Goal: Transaction & Acquisition: Purchase product/service

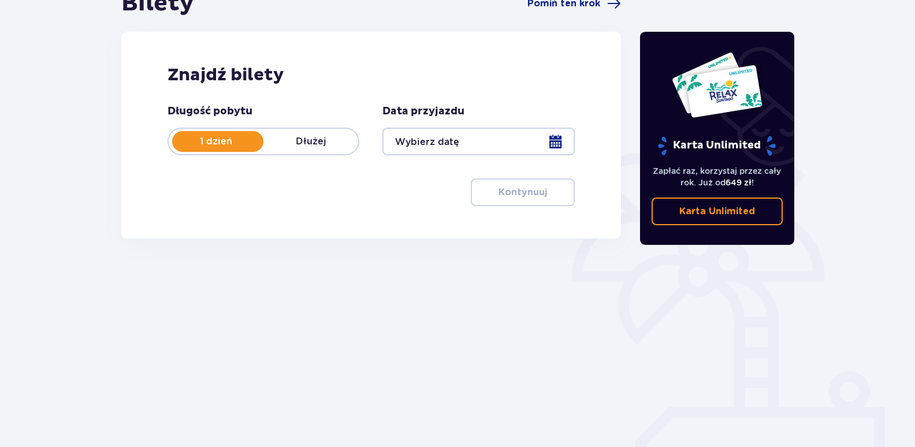
scroll to position [141, 0]
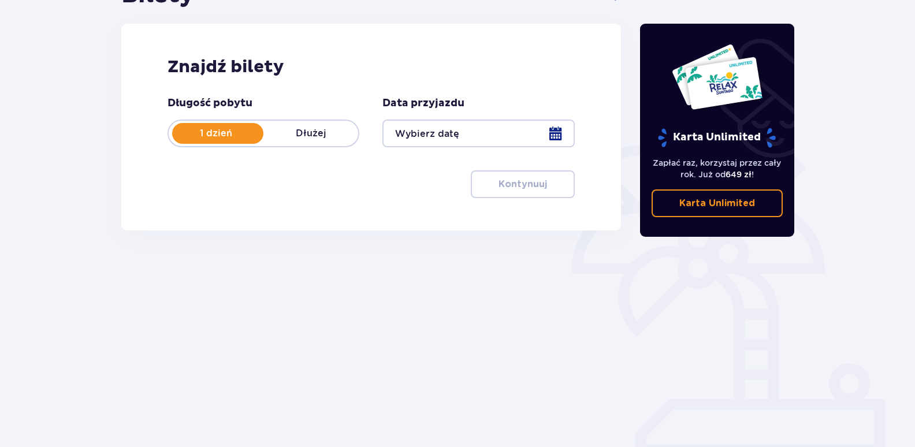
click at [557, 133] on div at bounding box center [478, 134] width 192 height 28
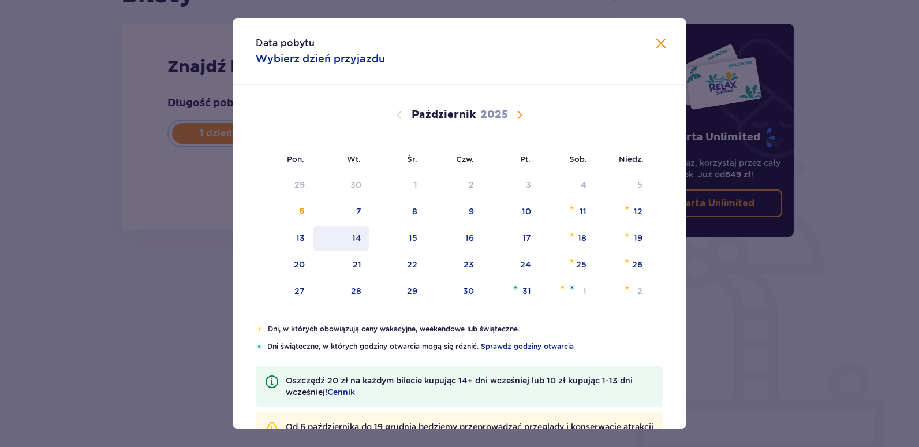
click at [357, 238] on div "14" at bounding box center [356, 238] width 9 height 12
type input "14.10.25"
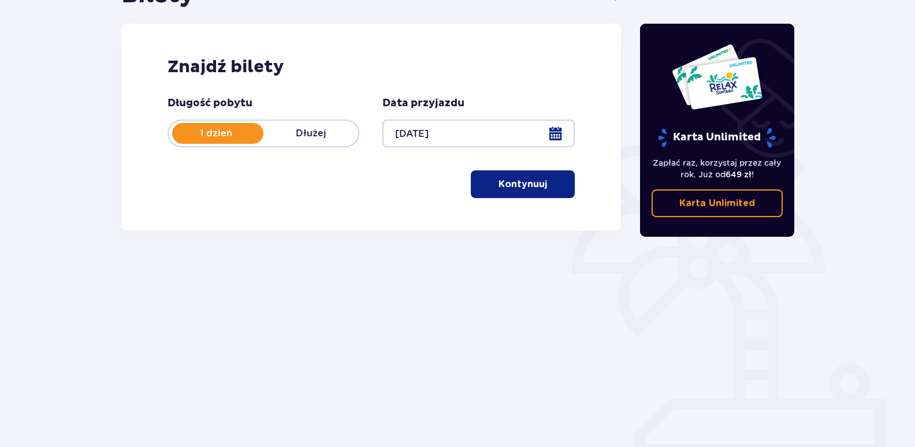
click at [498, 185] on p "Kontynuuj" at bounding box center [522, 184] width 49 height 13
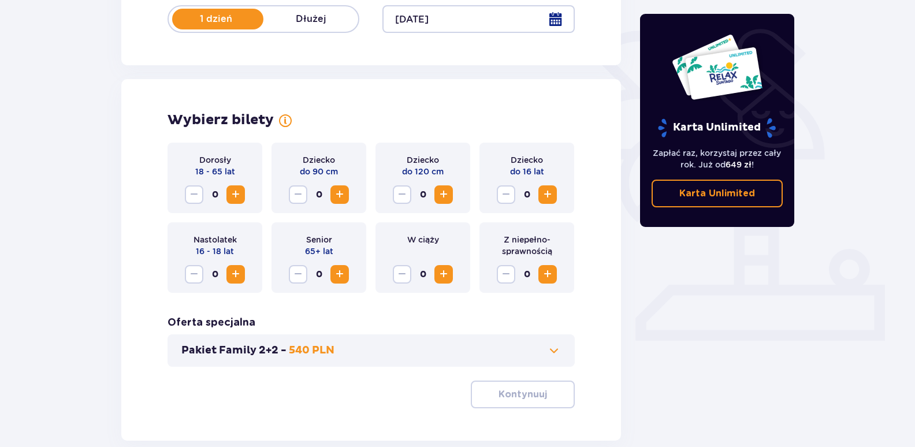
scroll to position [257, 0]
click at [233, 196] on span "Zwiększ" at bounding box center [236, 194] width 14 height 14
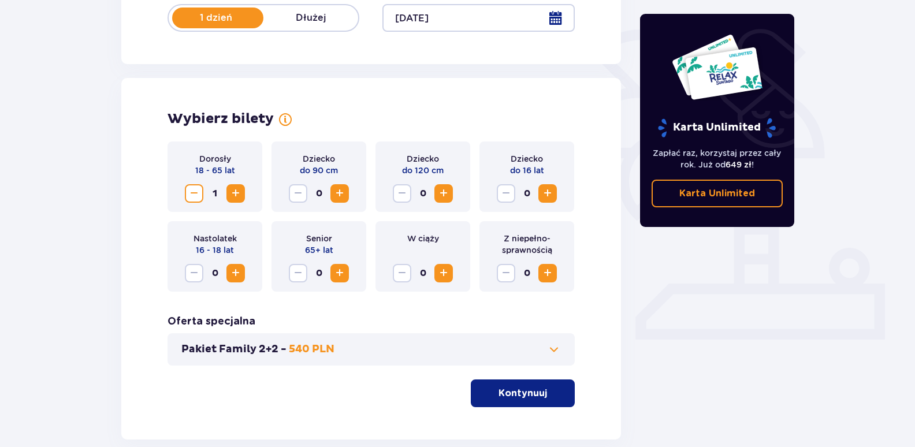
click at [233, 196] on span "Zwiększ" at bounding box center [236, 194] width 14 height 14
click at [540, 190] on span "Zwiększ" at bounding box center [547, 194] width 14 height 14
click at [445, 195] on span "Zwiększ" at bounding box center [444, 194] width 14 height 14
click at [520, 389] on p "Kontynuuj" at bounding box center [522, 393] width 49 height 13
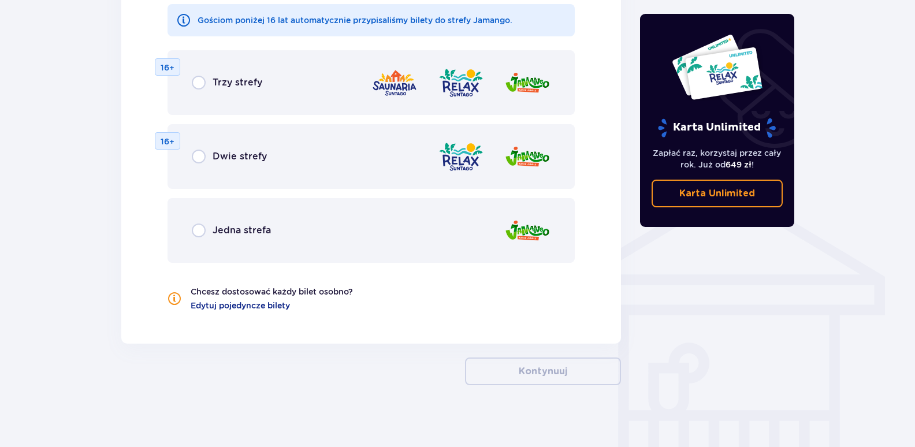
scroll to position [762, 0]
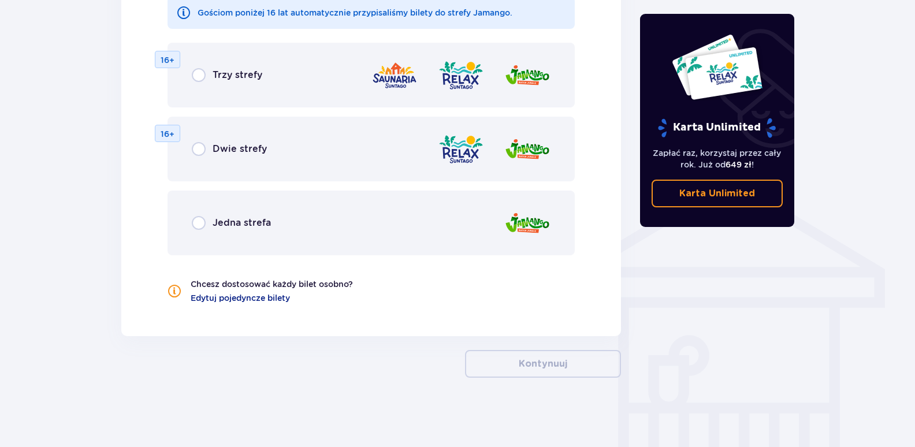
click at [197, 224] on input "radio" at bounding box center [199, 223] width 14 height 14
radio input "true"
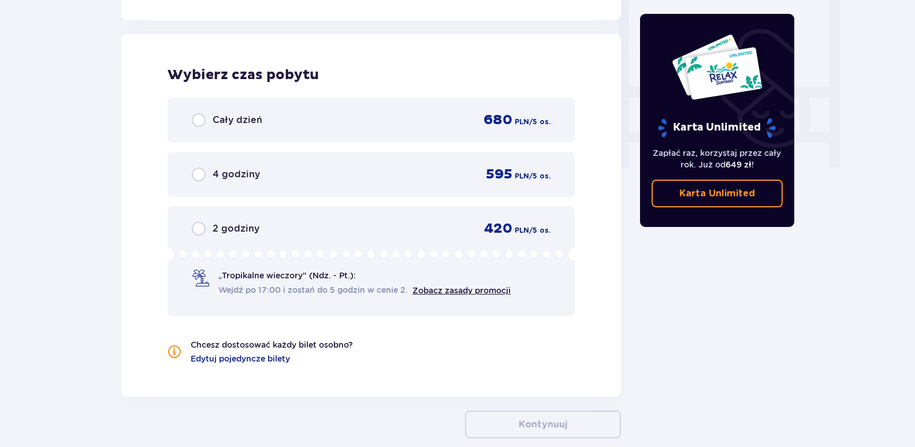
scroll to position [1084, 0]
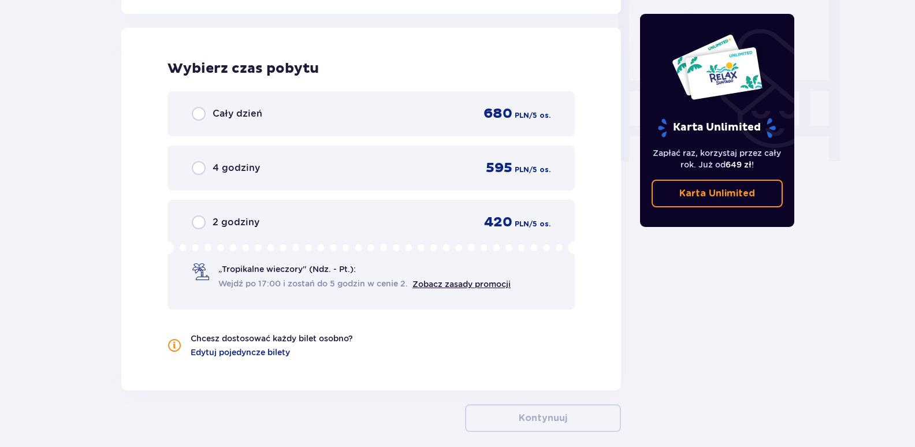
click at [195, 114] on input "radio" at bounding box center [199, 114] width 14 height 14
radio input "true"
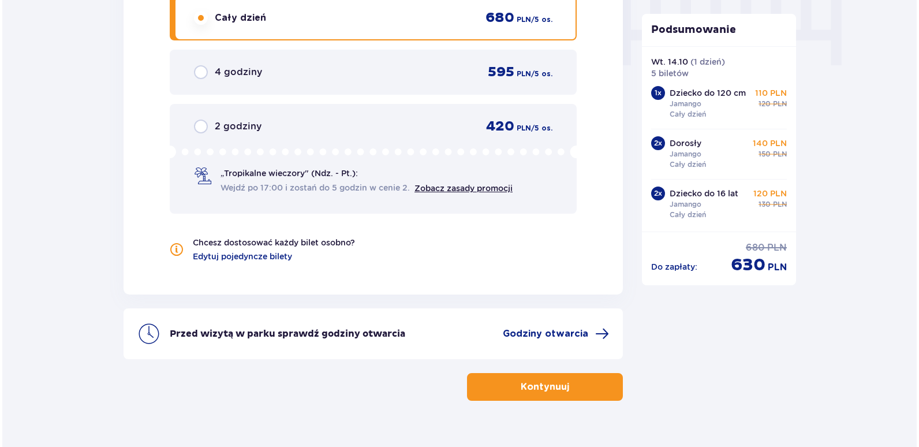
scroll to position [1203, 0]
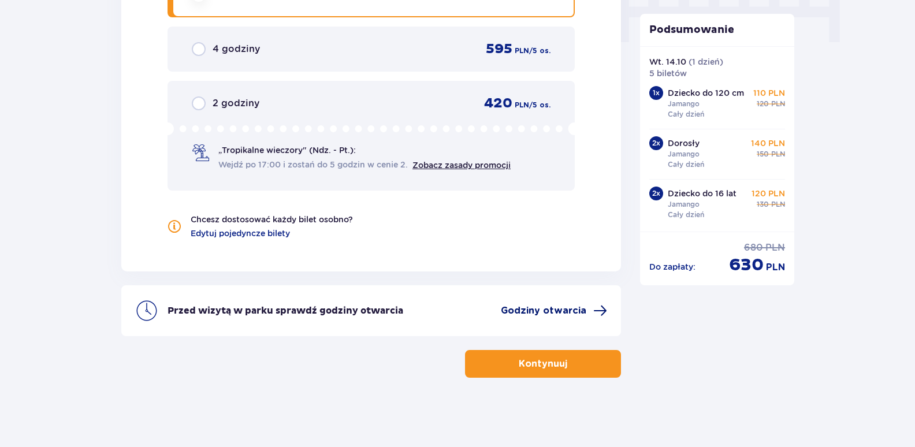
click at [559, 312] on span "Godziny otwarcia" at bounding box center [543, 310] width 85 height 13
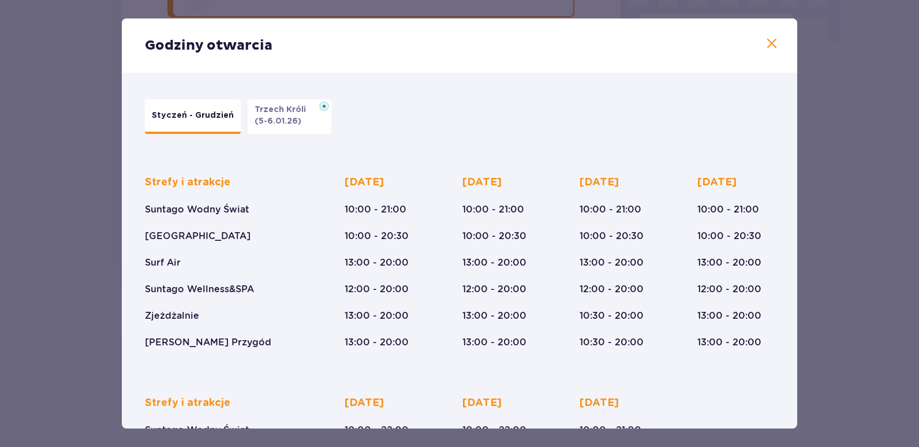
click at [769, 44] on span at bounding box center [772, 44] width 14 height 14
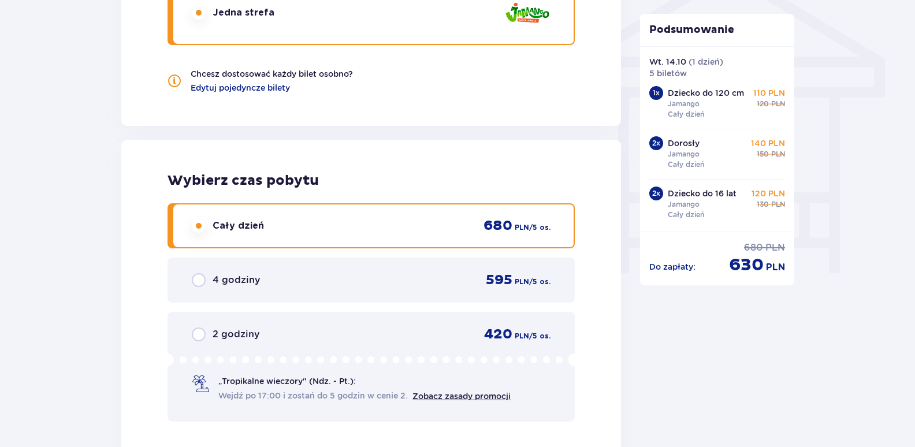
scroll to position [684, 0]
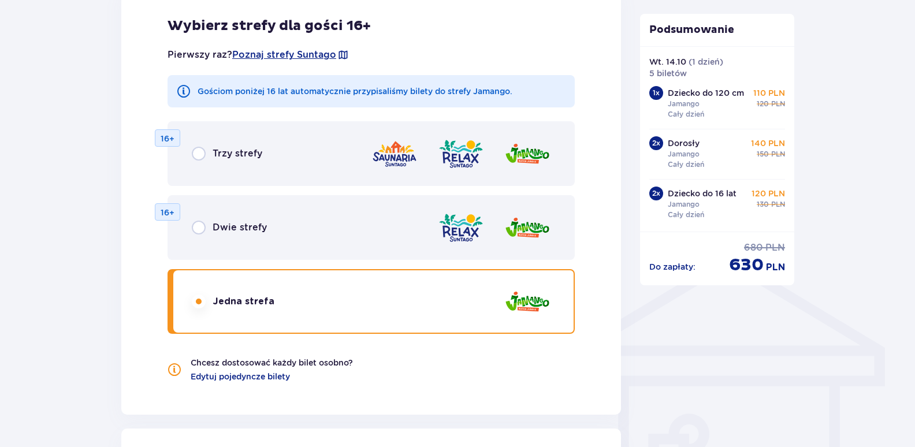
click at [376, 216] on div "Dwie strefy 16+" at bounding box center [370, 227] width 407 height 65
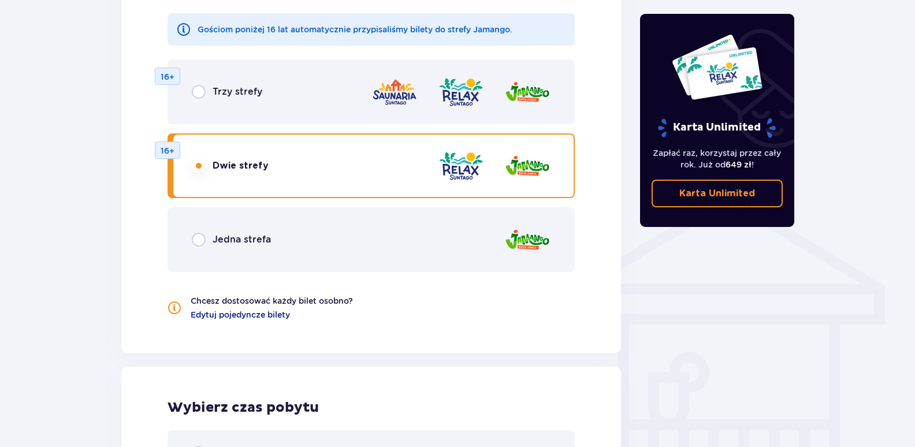
scroll to position [738, 0]
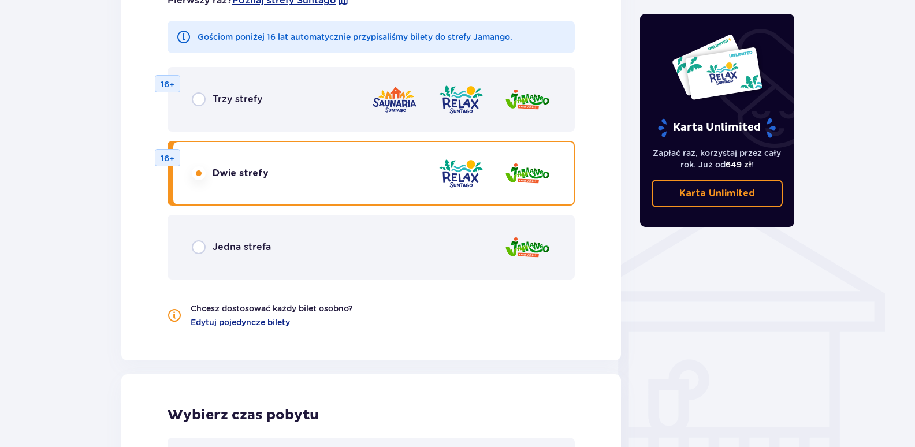
click at [198, 249] on input "radio" at bounding box center [199, 247] width 14 height 14
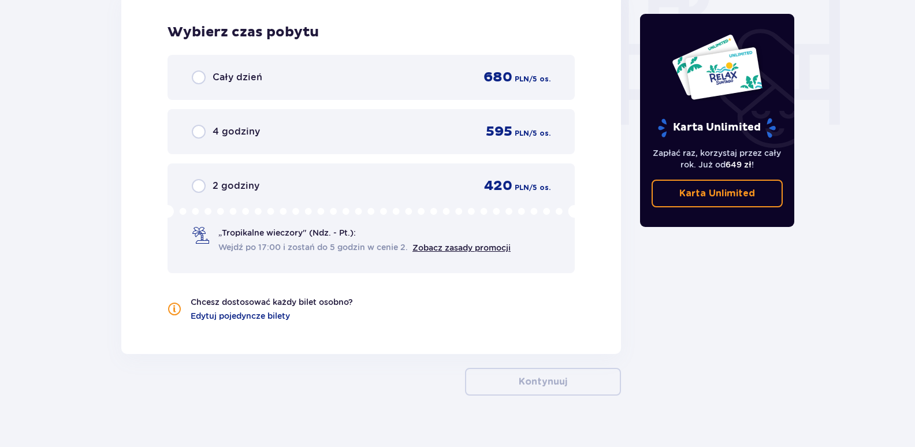
scroll to position [1139, 0]
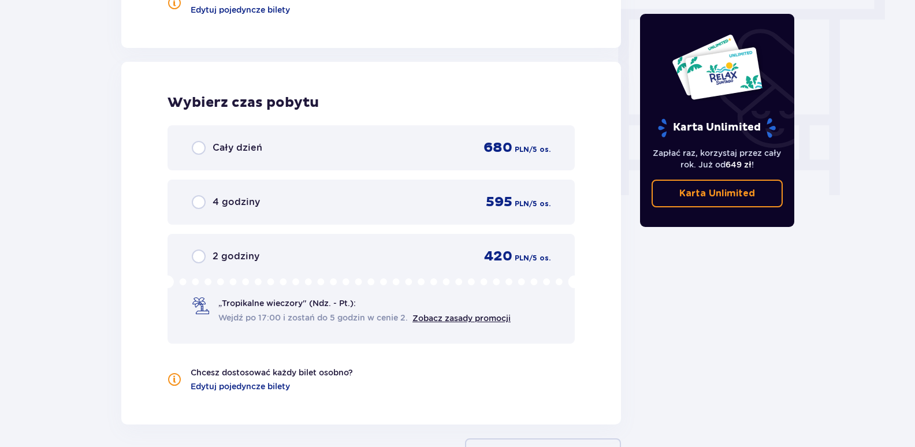
scroll to position [1023, 0]
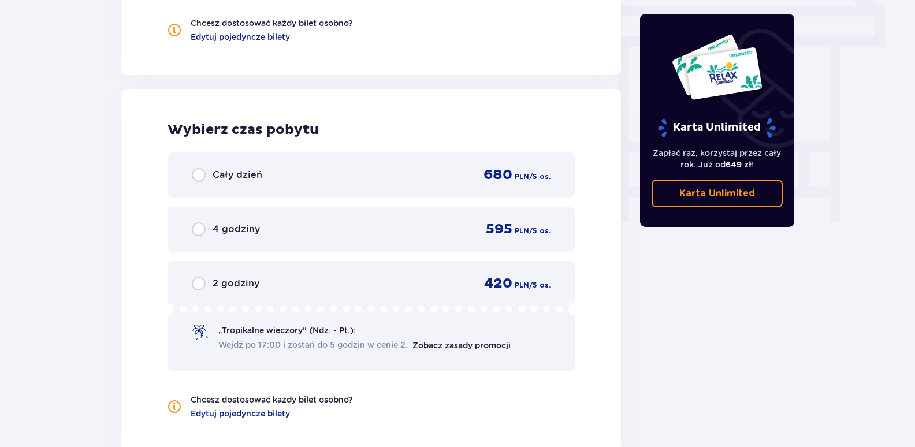
click at [196, 173] on input "radio" at bounding box center [199, 175] width 14 height 14
radio input "true"
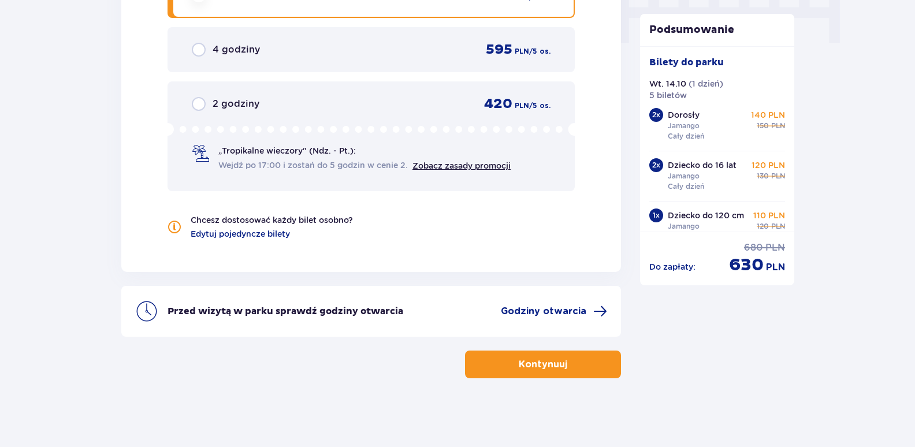
scroll to position [1203, 0]
click at [561, 368] on button "Kontynuuj" at bounding box center [543, 364] width 156 height 28
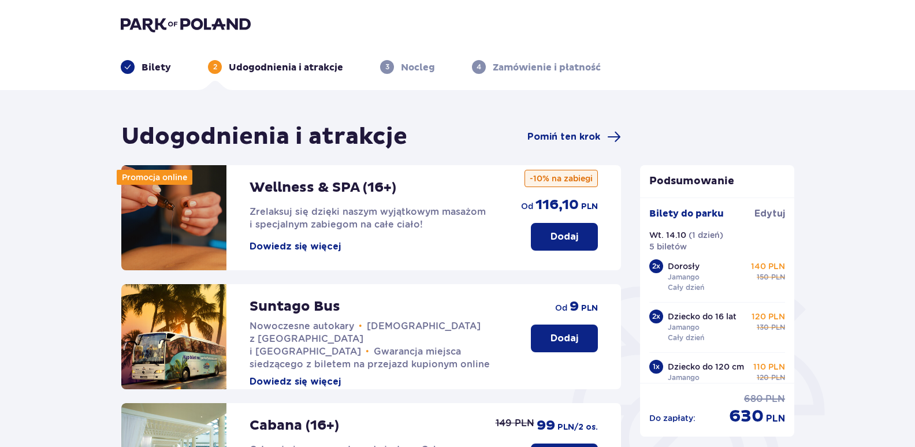
click at [148, 18] on img at bounding box center [186, 24] width 130 height 16
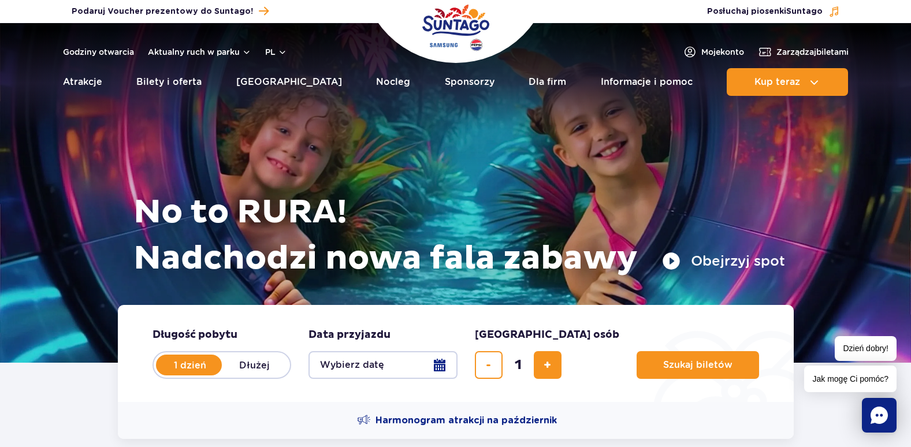
click at [673, 262] on button "Obejrzyj spot" at bounding box center [723, 261] width 123 height 18
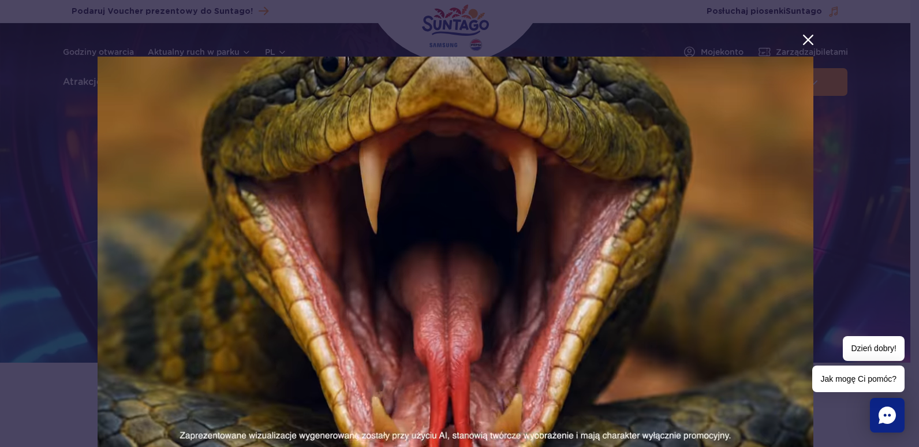
click at [872, 102] on div at bounding box center [455, 250] width 911 height 482
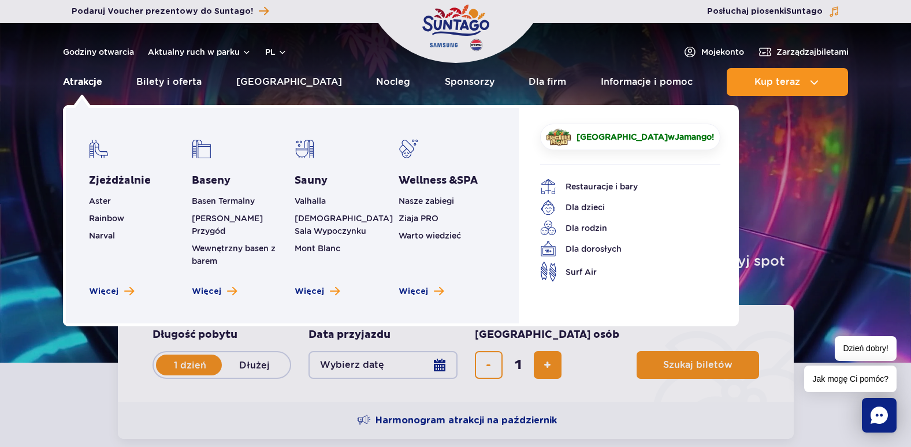
click at [66, 76] on link "Atrakcje" at bounding box center [82, 82] width 39 height 28
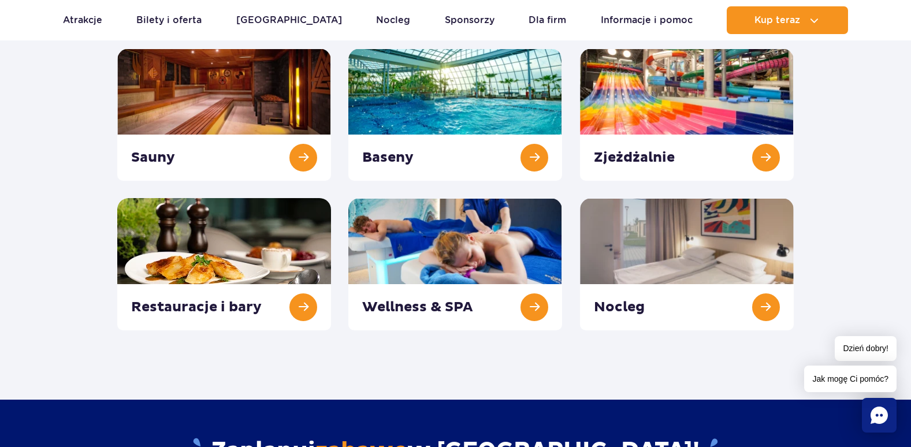
scroll to position [115, 0]
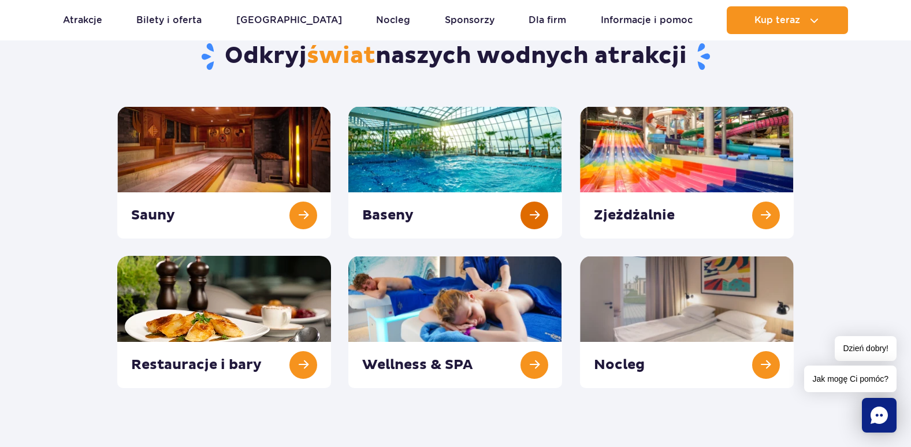
click at [531, 220] on link at bounding box center [455, 172] width 214 height 132
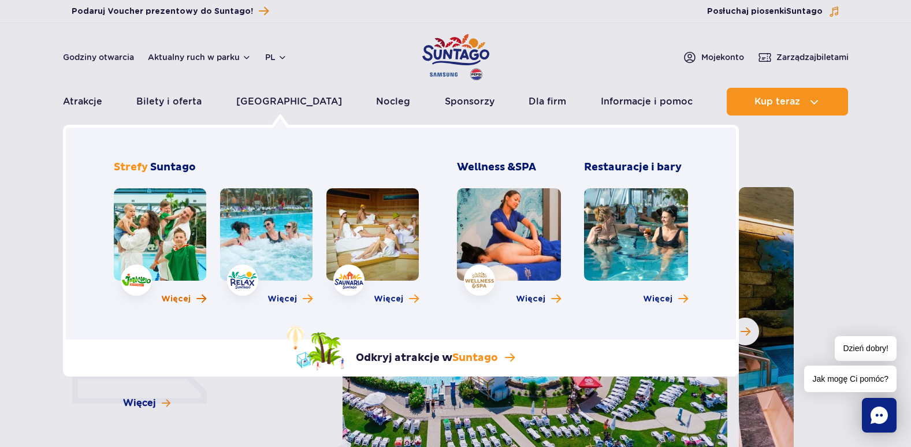
click at [180, 301] on span "Więcej" at bounding box center [175, 299] width 29 height 12
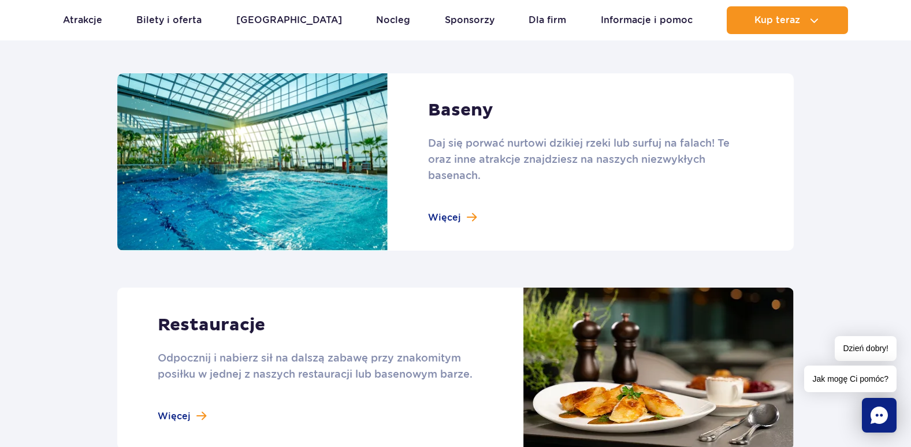
scroll to position [924, 0]
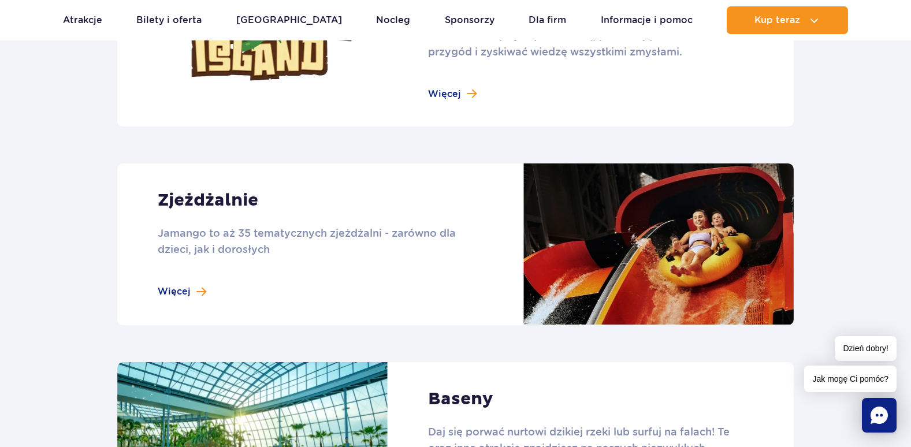
click at [174, 289] on link at bounding box center [455, 244] width 676 height 162
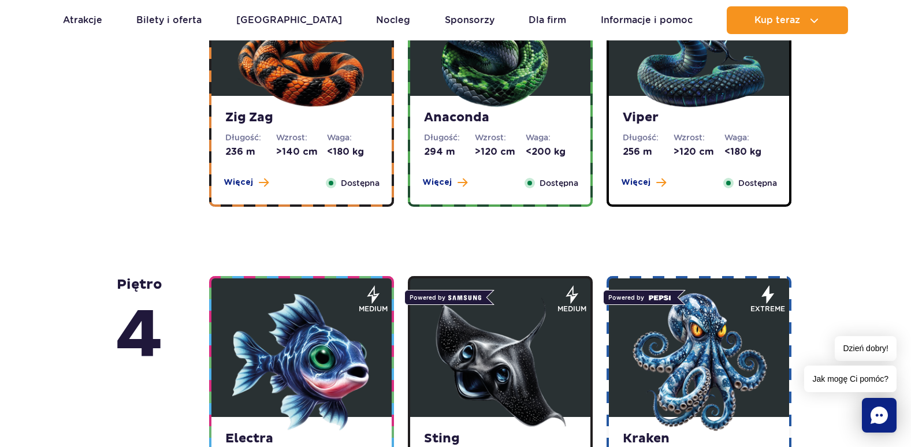
scroll to position [693, 0]
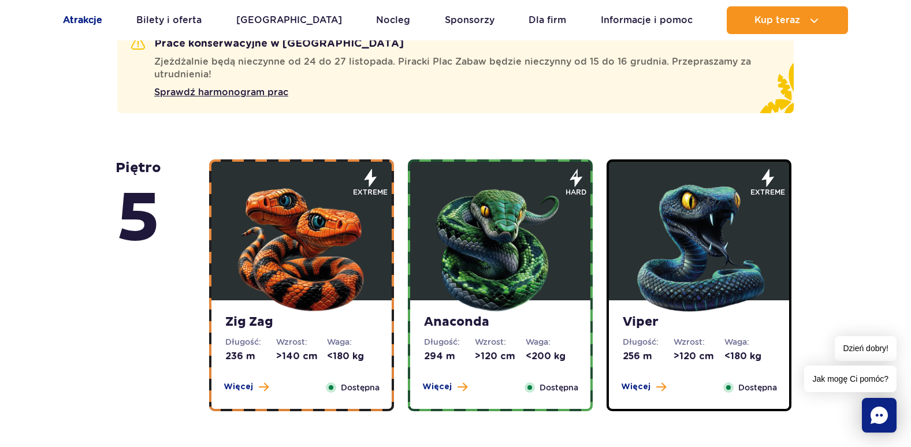
click at [84, 20] on link "Atrakcje" at bounding box center [82, 20] width 39 height 28
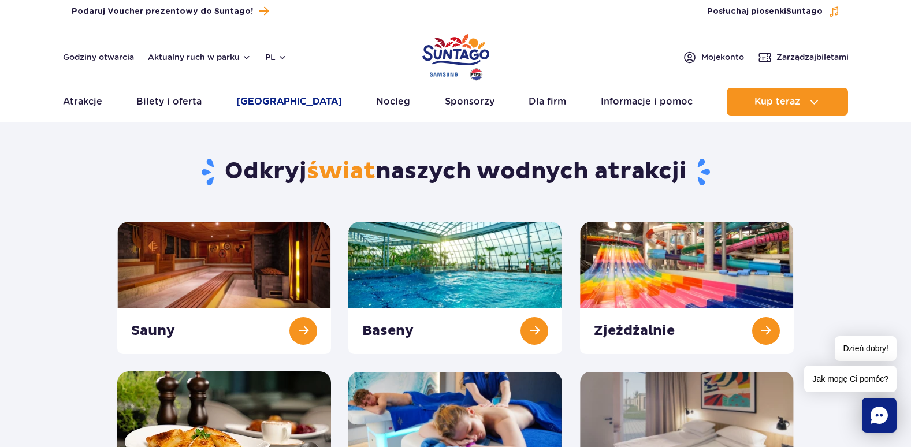
click at [285, 100] on link "[GEOGRAPHIC_DATA]" at bounding box center [289, 102] width 106 height 28
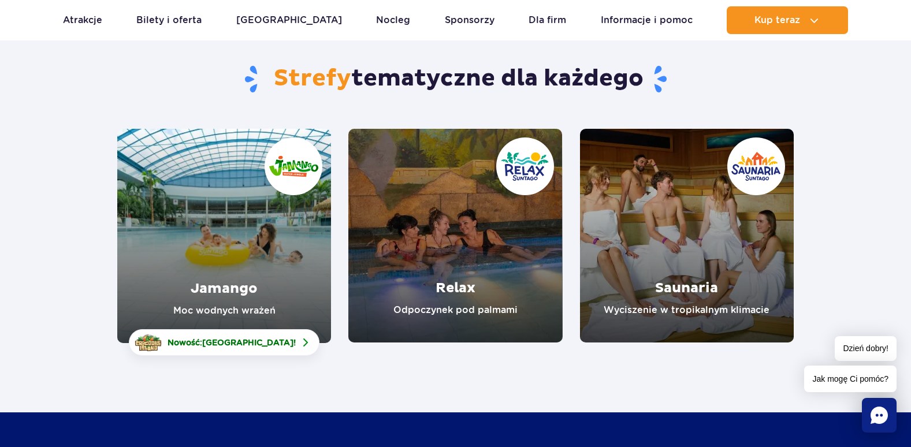
scroll to position [231, 0]
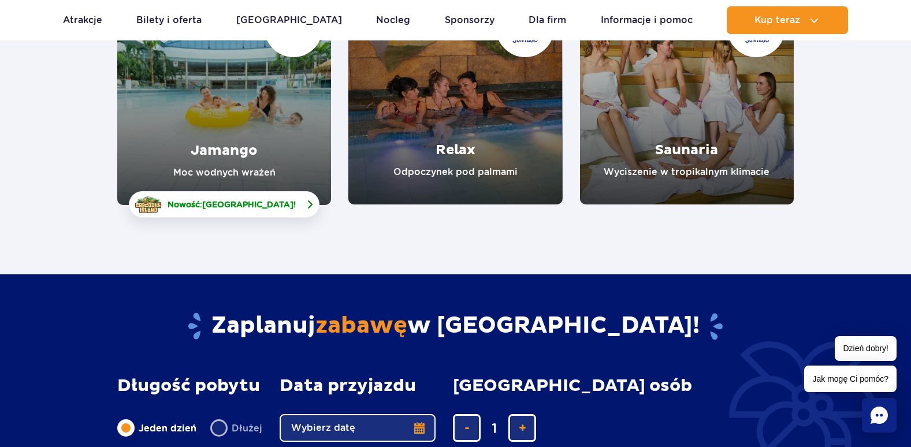
click at [204, 202] on span "Nowość: Crocodile Island !" at bounding box center [231, 205] width 128 height 12
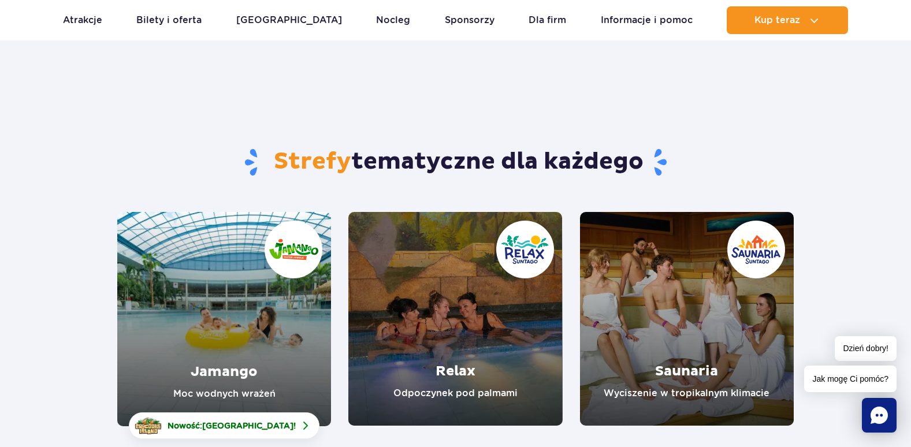
scroll to position [0, 0]
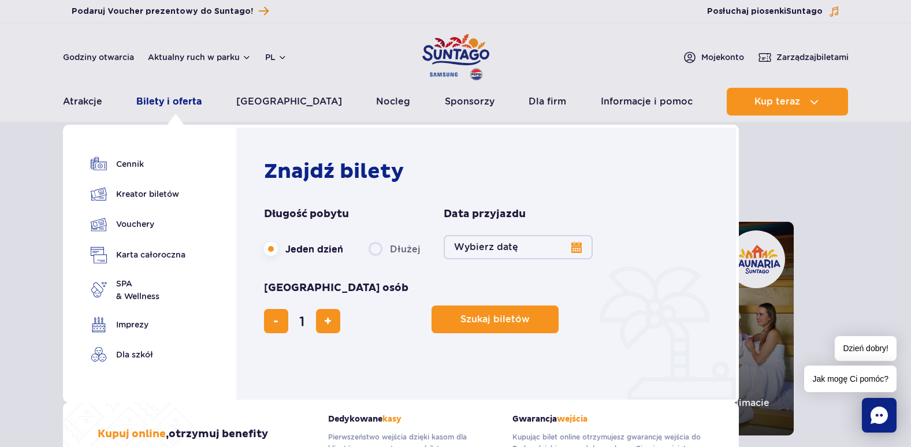
click at [197, 96] on link "Bilety i oferta" at bounding box center [168, 102] width 65 height 28
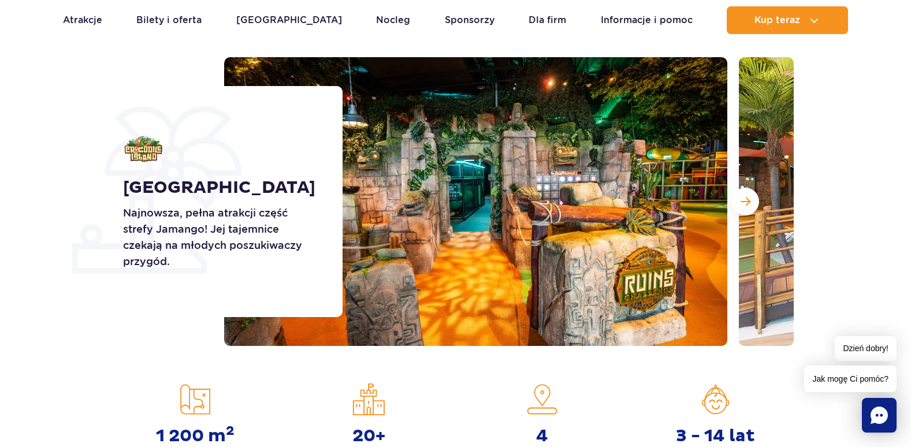
scroll to position [115, 0]
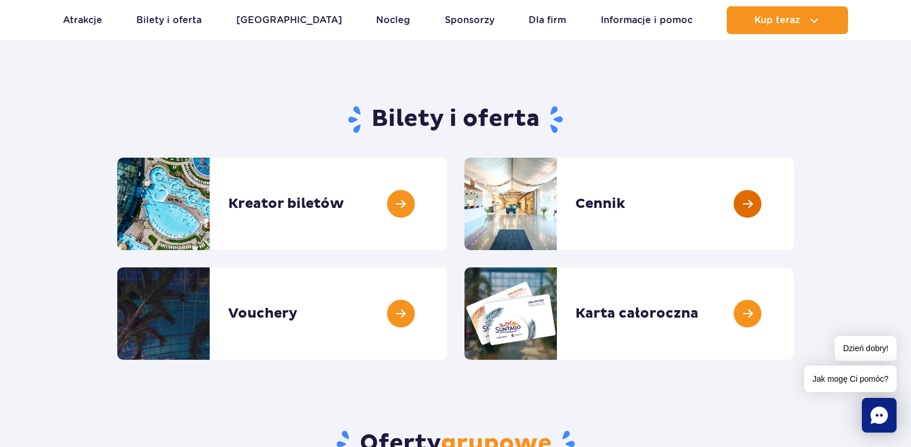
scroll to position [115, 0]
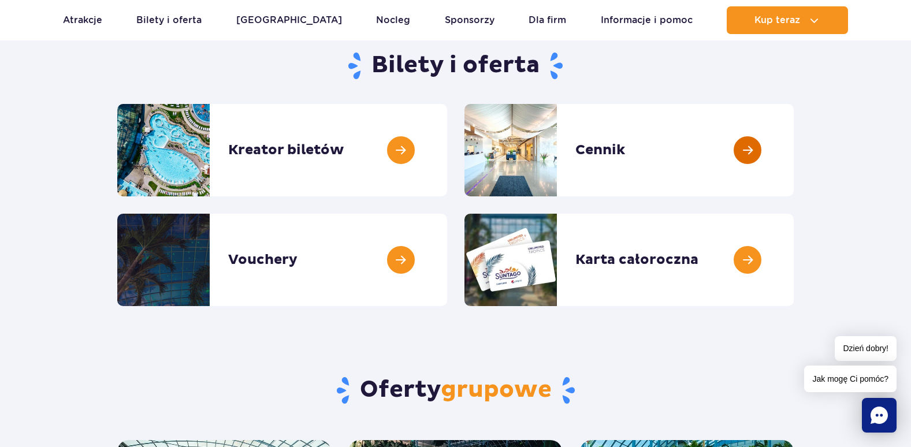
click at [793, 143] on link at bounding box center [793, 150] width 0 height 92
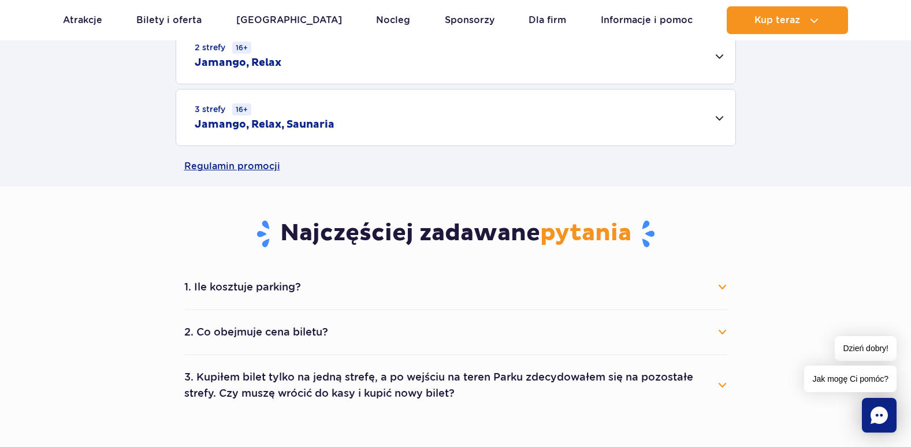
scroll to position [462, 0]
click at [278, 284] on button "1. Ile kosztuje parking?" at bounding box center [455, 286] width 543 height 25
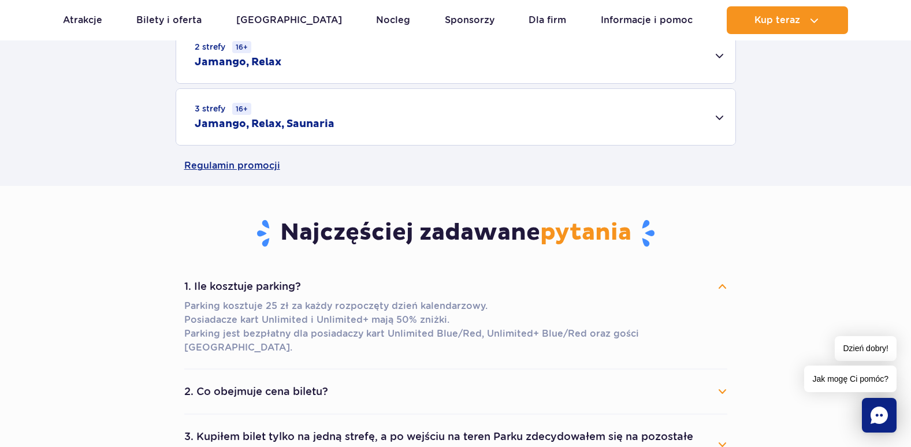
click at [278, 284] on button "1. Ile kosztuje parking?" at bounding box center [455, 286] width 543 height 25
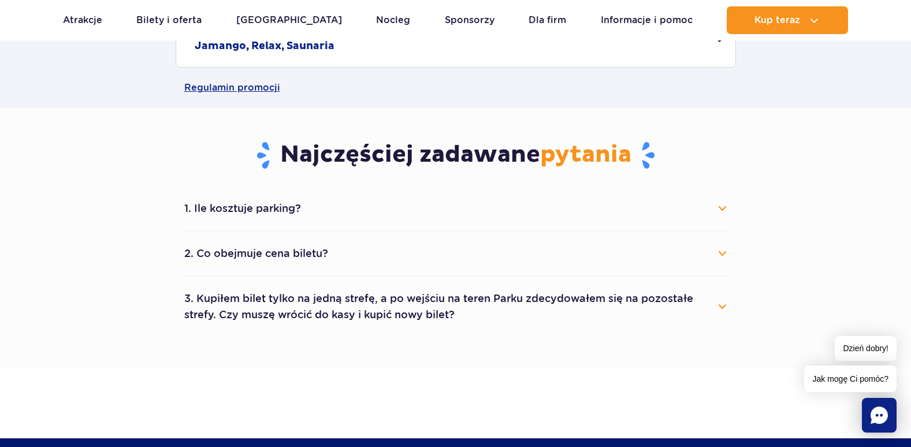
scroll to position [693, 0]
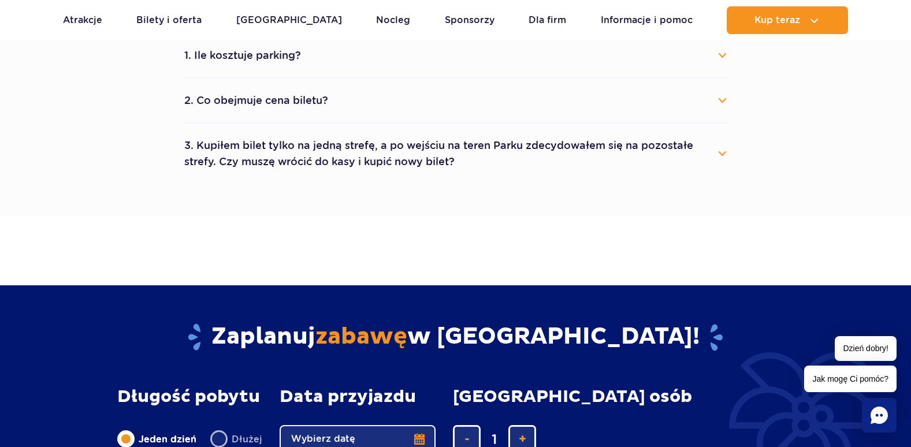
click at [259, 59] on button "1. Ile kosztuje parking?" at bounding box center [455, 55] width 543 height 25
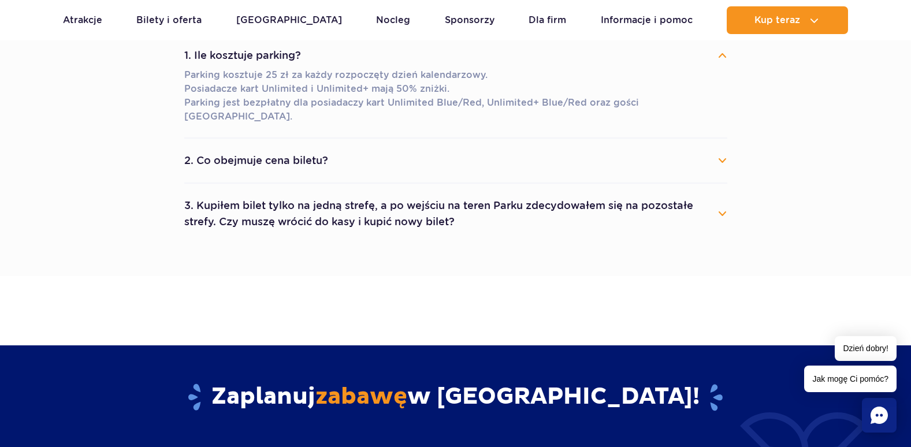
click at [297, 203] on button "3. Kupiłem bilet tylko na jedną strefę, a po wejściu na teren Parku zdecydowałe…" at bounding box center [455, 214] width 543 height 42
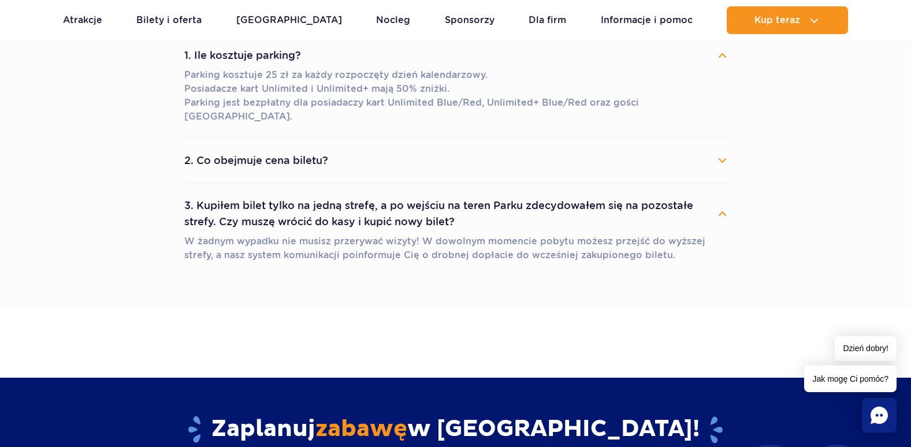
click at [297, 203] on button "3. Kupiłem bilet tylko na jedną strefę, a po wejściu na teren Parku zdecydowałe…" at bounding box center [455, 214] width 543 height 42
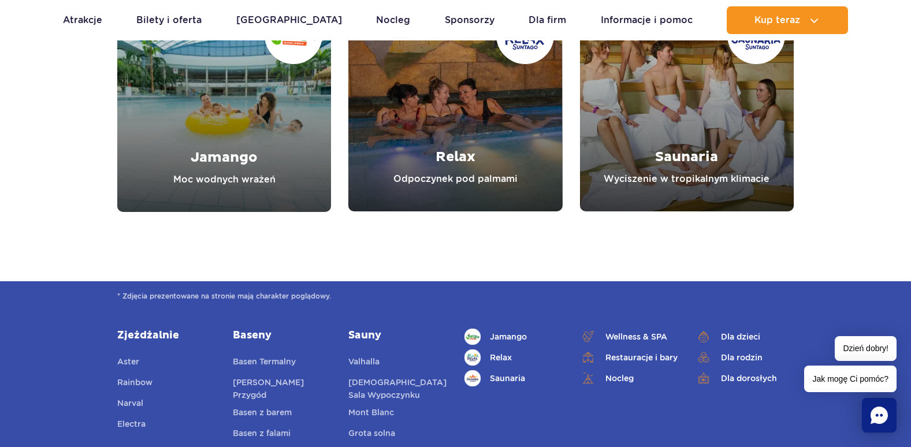
scroll to position [1617, 0]
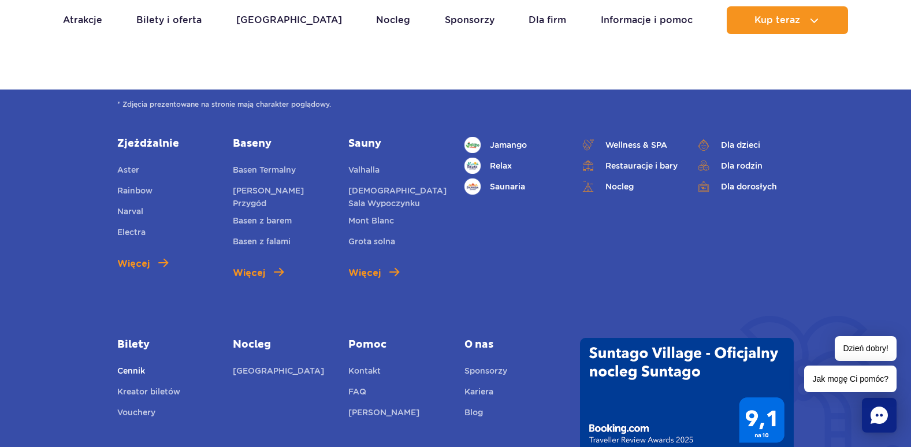
click at [127, 364] on link "Cennik" at bounding box center [131, 372] width 28 height 16
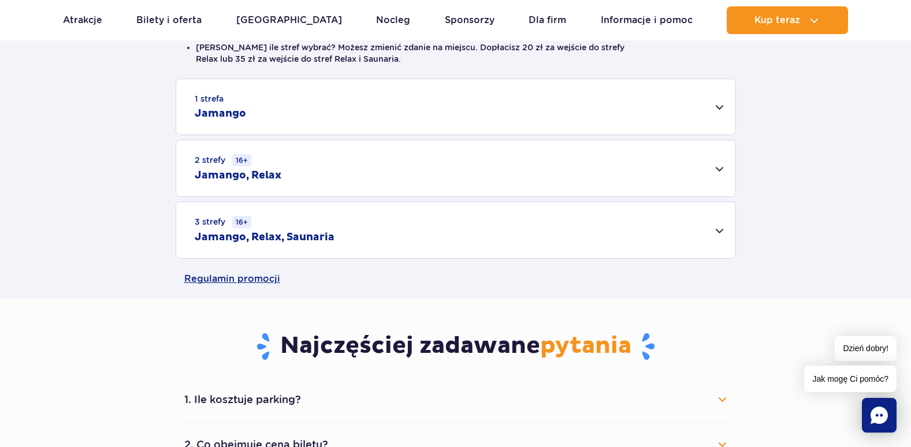
scroll to position [346, 0]
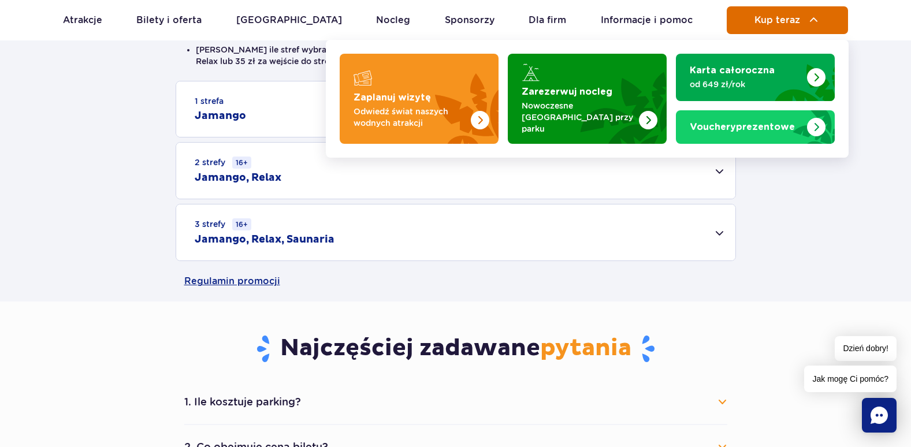
click at [763, 17] on span "Kup teraz" at bounding box center [777, 20] width 46 height 10
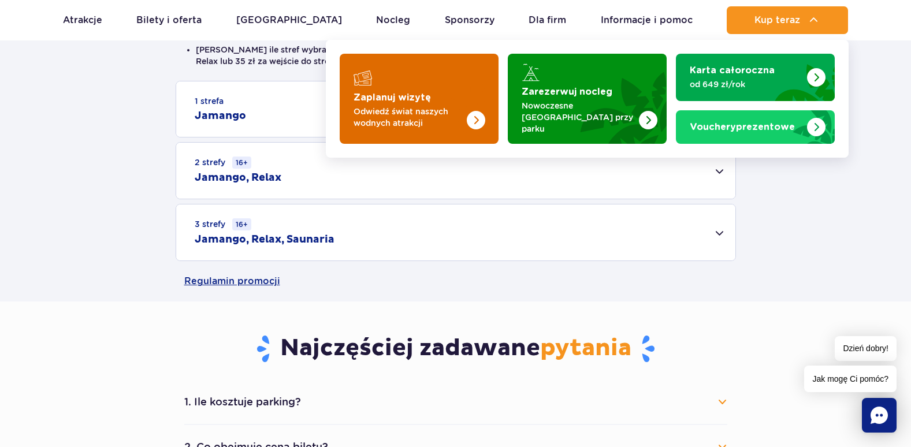
click at [467, 100] on img "Zaplanuj wizytę" at bounding box center [453, 99] width 92 height 90
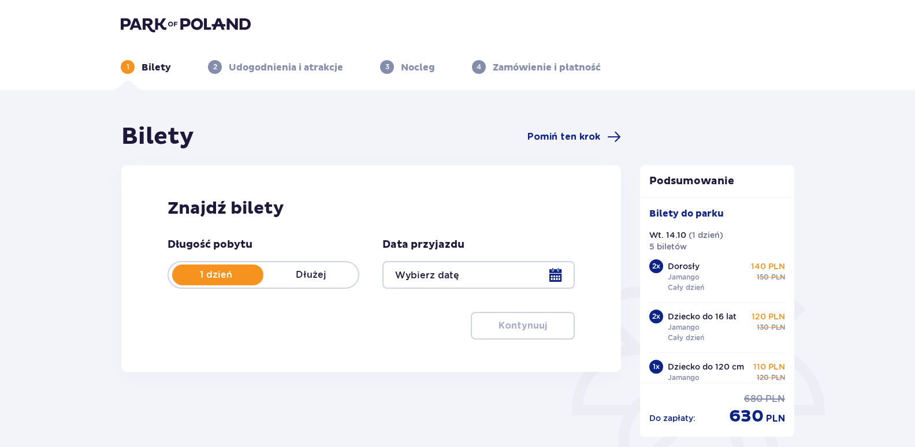
type input "[DATE]"
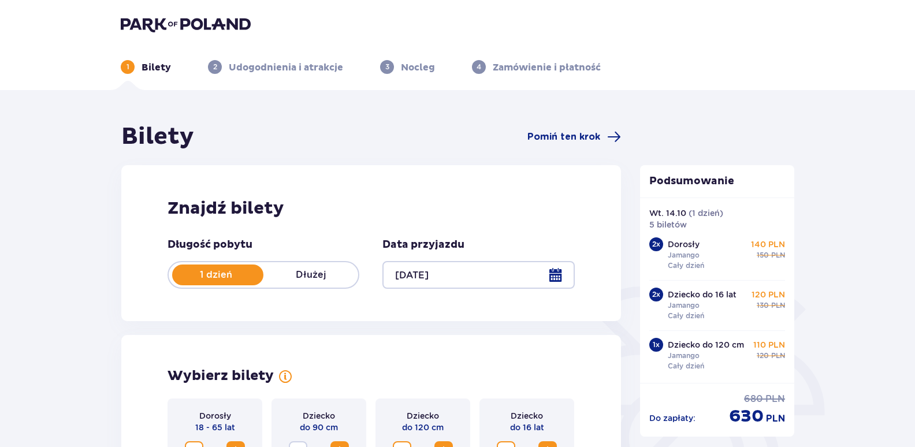
scroll to position [33, 0]
